Goal: Task Accomplishment & Management: Manage account settings

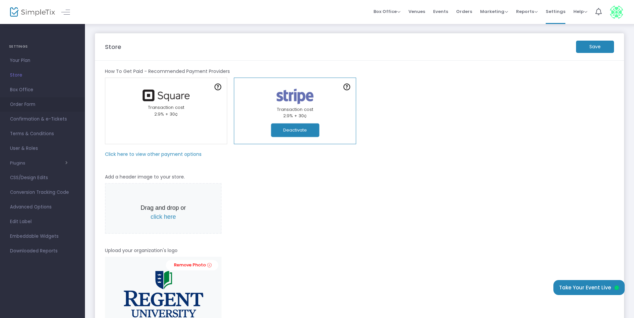
click at [21, 104] on span "Order Form" at bounding box center [42, 104] width 65 height 9
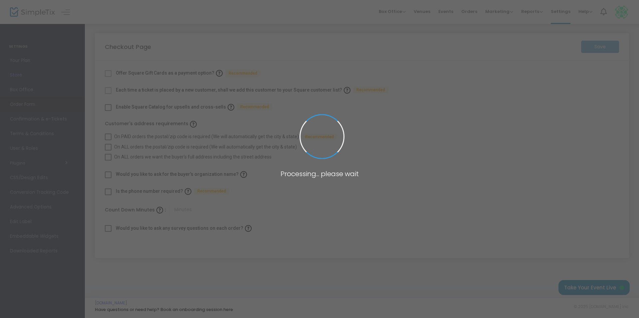
checkbox input "true"
type input "45"
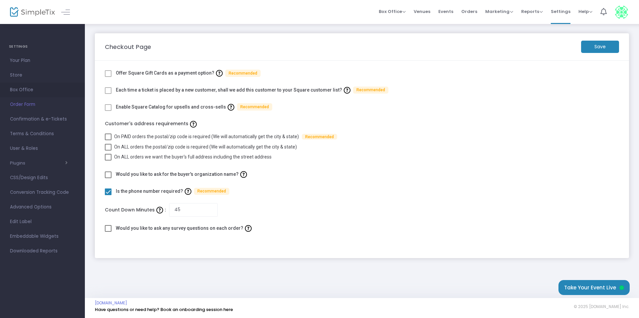
click at [22, 90] on span "Box Office" at bounding box center [42, 90] width 65 height 9
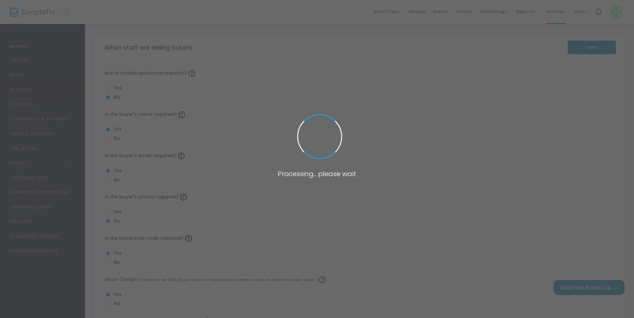
radio input "false"
radio input "true"
radio input "false"
radio input "true"
radio input "false"
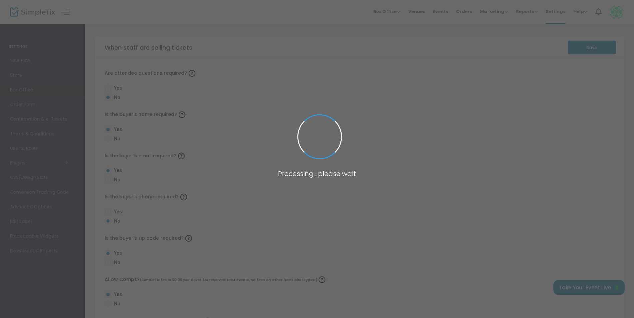
radio input "true"
radio input "false"
radio input "true"
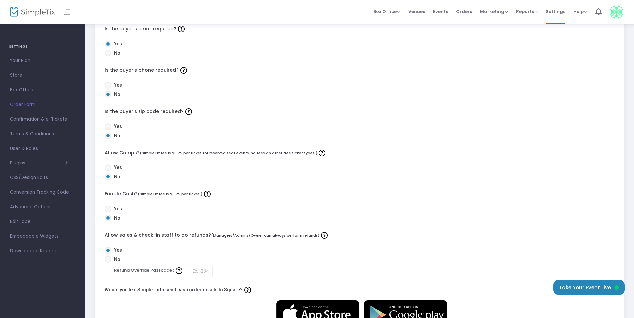
scroll to position [189, 0]
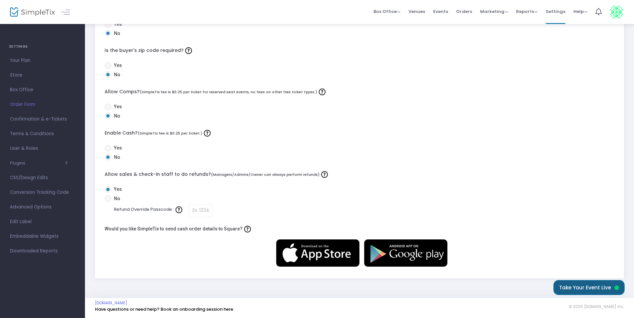
click at [569, 286] on button "Take Your Event Live" at bounding box center [588, 287] width 71 height 15
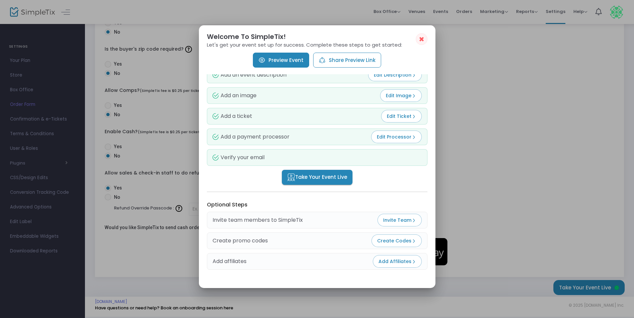
scroll to position [11, 0]
click at [327, 174] on span "Take Your Event Live" at bounding box center [317, 177] width 60 height 8
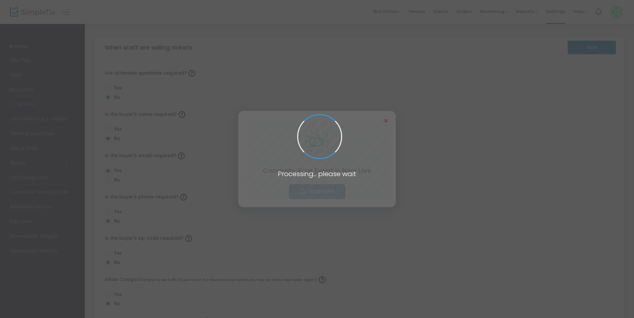
scroll to position [189, 0]
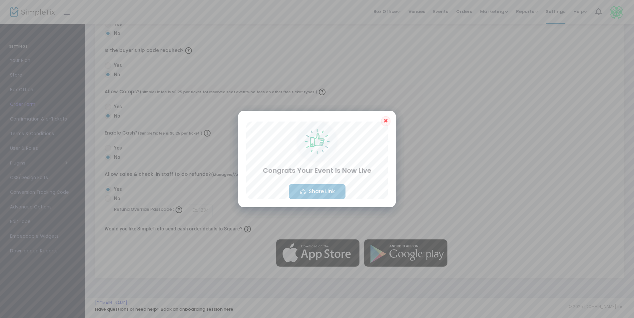
click at [386, 123] on span "✖" at bounding box center [385, 121] width 5 height 8
